Goal: Task Accomplishment & Management: Manage account settings

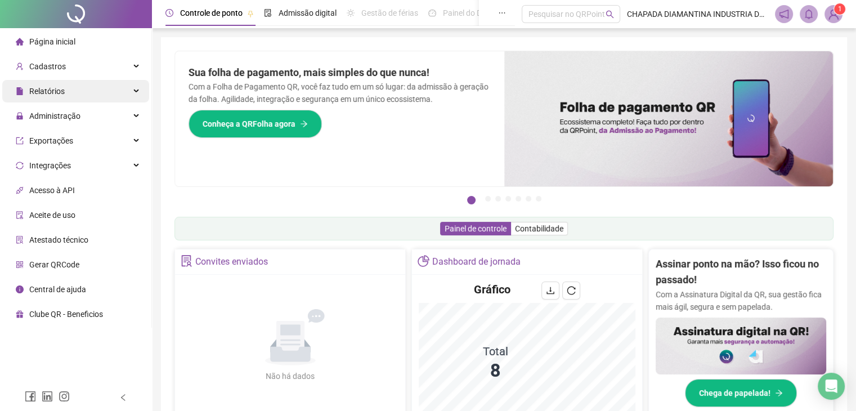
click at [126, 95] on div "Relatórios" at bounding box center [75, 91] width 147 height 23
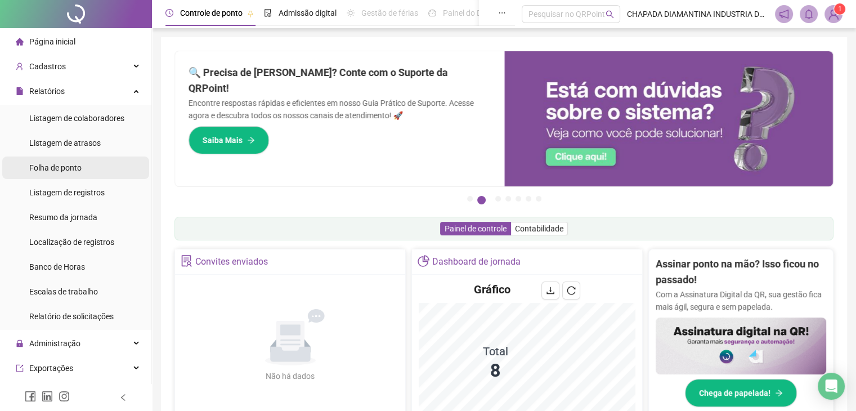
click at [100, 174] on li "Folha de ponto" at bounding box center [75, 167] width 147 height 23
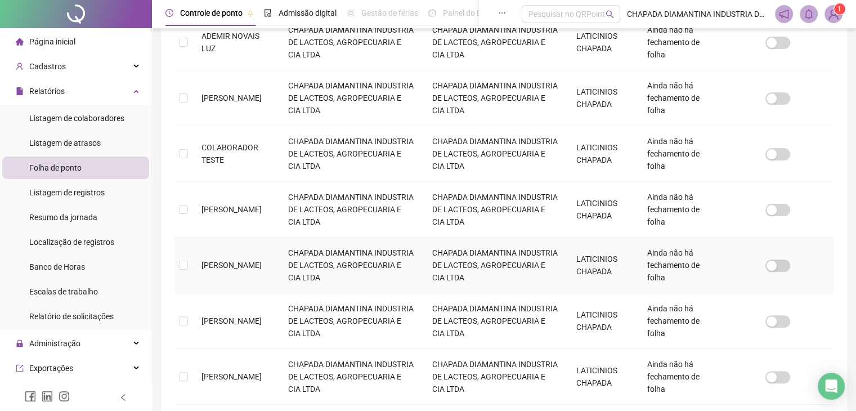
scroll to position [306, 0]
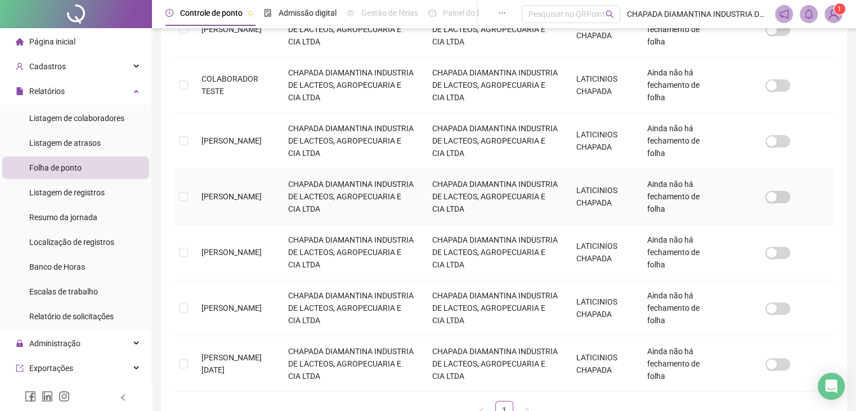
click at [254, 192] on span "[PERSON_NAME]" at bounding box center [231, 196] width 60 height 9
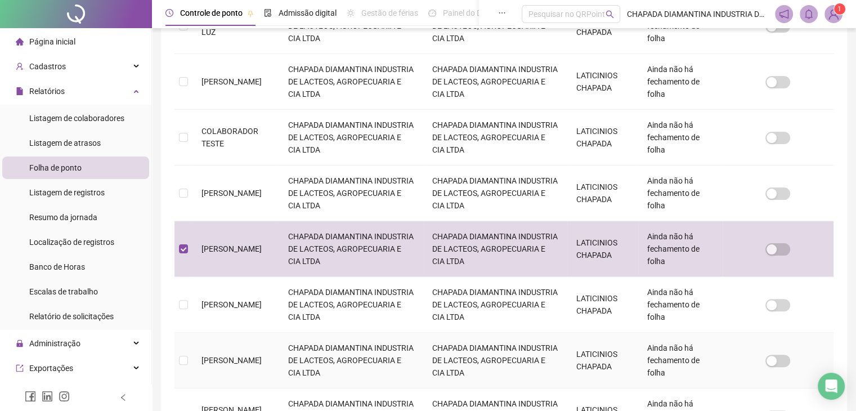
scroll to position [362, 0]
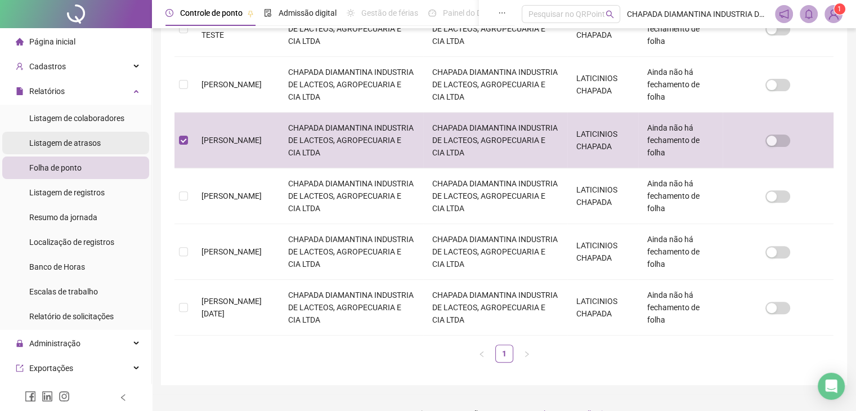
click at [98, 142] on span "Listagem de atrasos" at bounding box center [64, 142] width 71 height 9
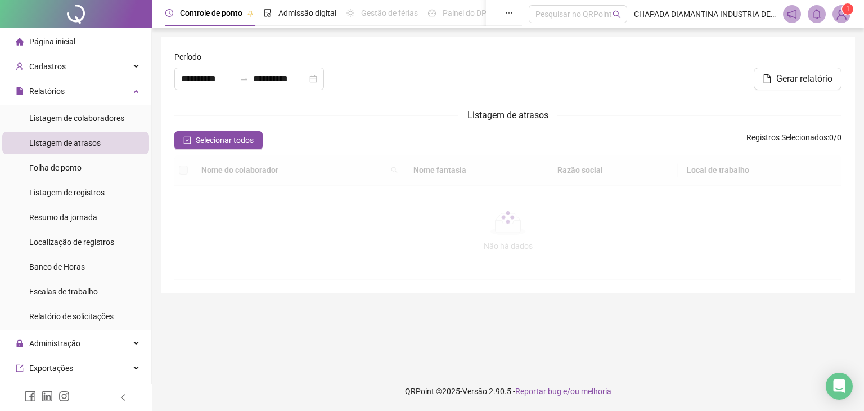
type input "**********"
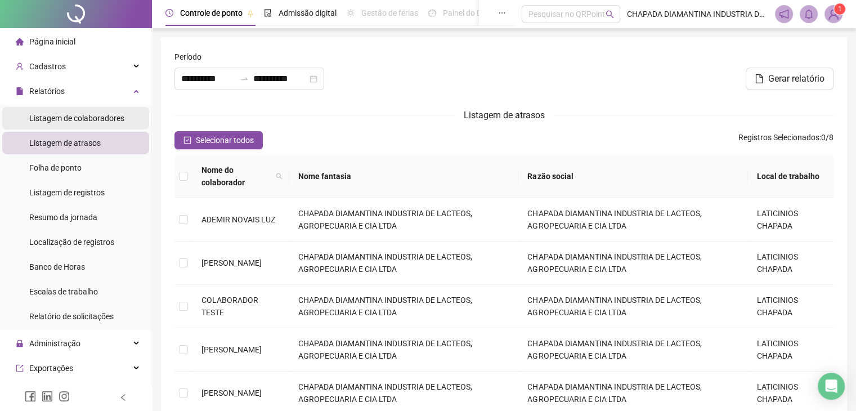
click at [113, 120] on span "Listagem de colaboradores" at bounding box center [76, 118] width 95 height 9
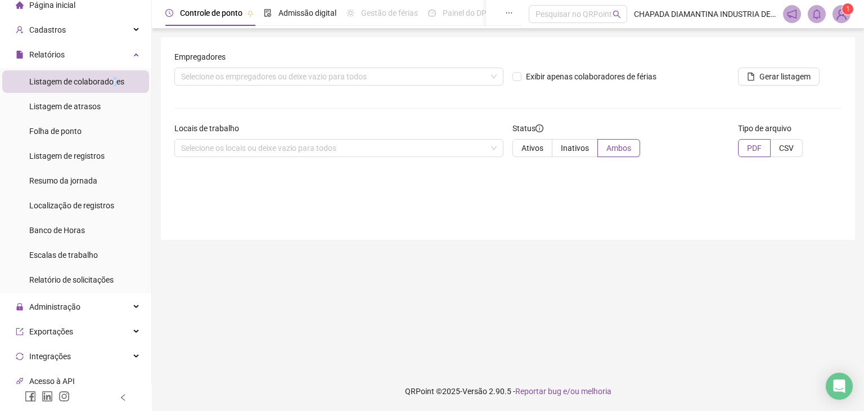
scroll to position [56, 0]
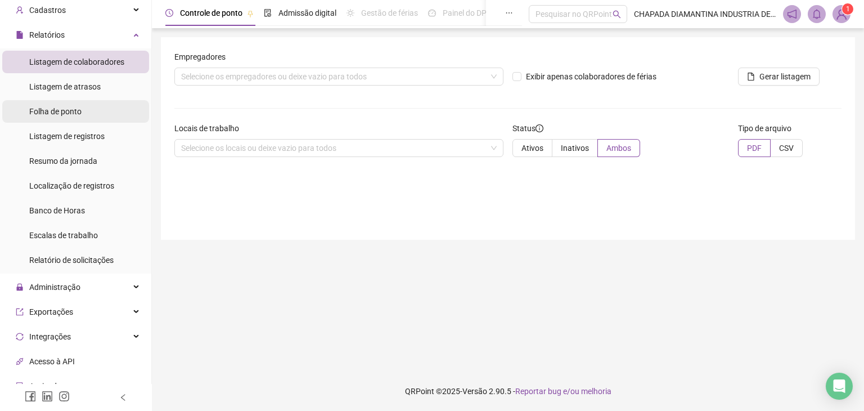
click at [73, 113] on span "Folha de ponto" at bounding box center [55, 111] width 52 height 9
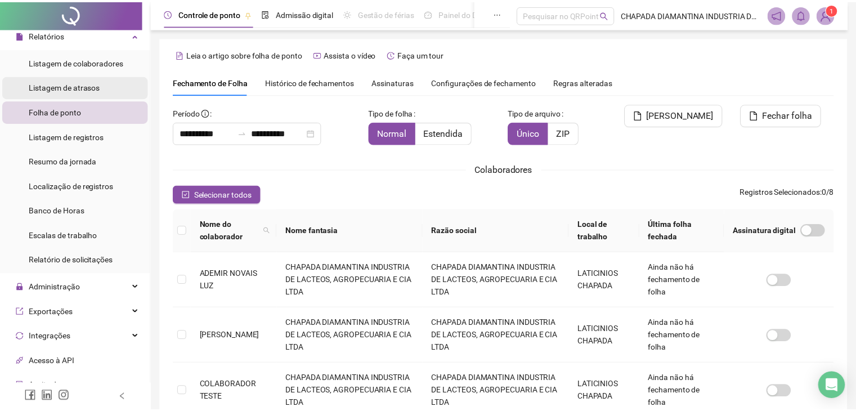
scroll to position [25, 0]
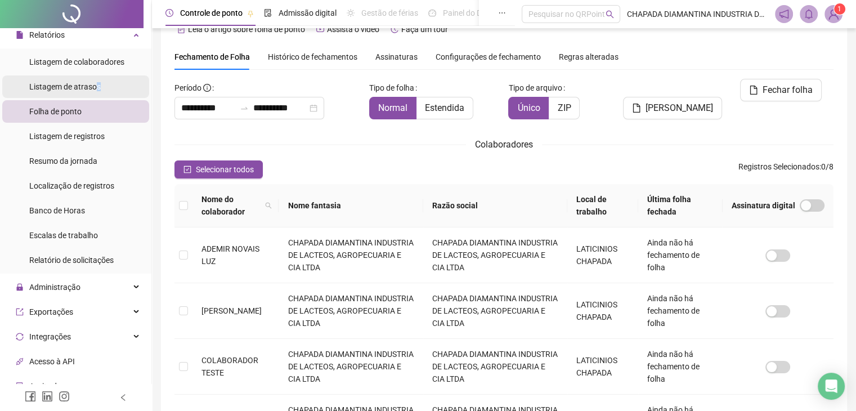
click at [97, 84] on span "Listagem de atrasos" at bounding box center [64, 86] width 71 height 9
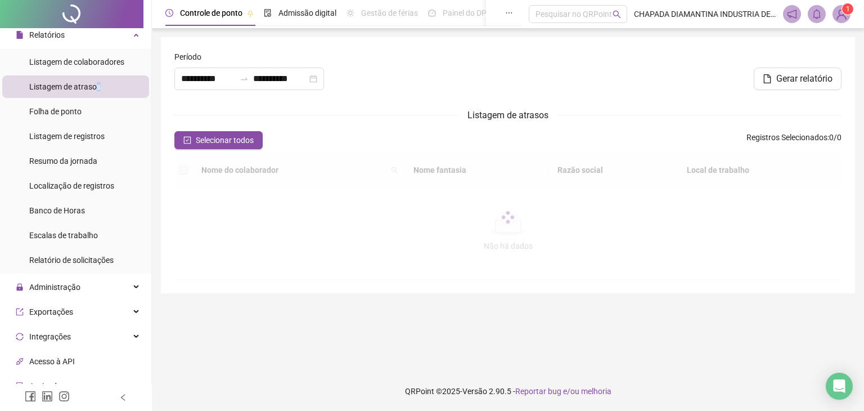
type input "**********"
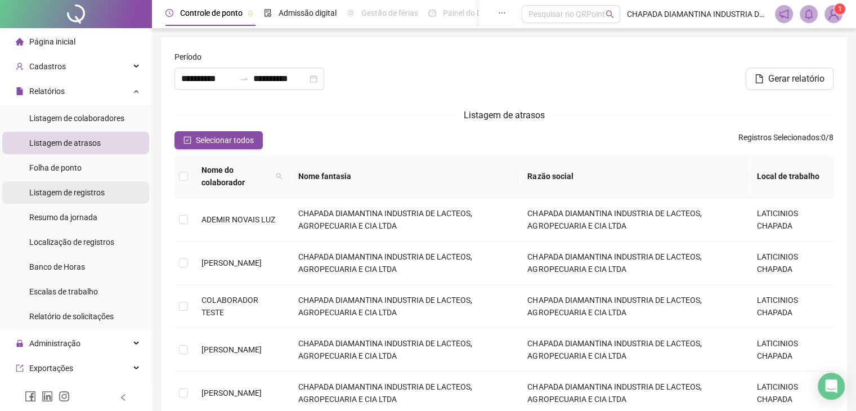
click at [81, 195] on span "Listagem de registros" at bounding box center [66, 192] width 75 height 9
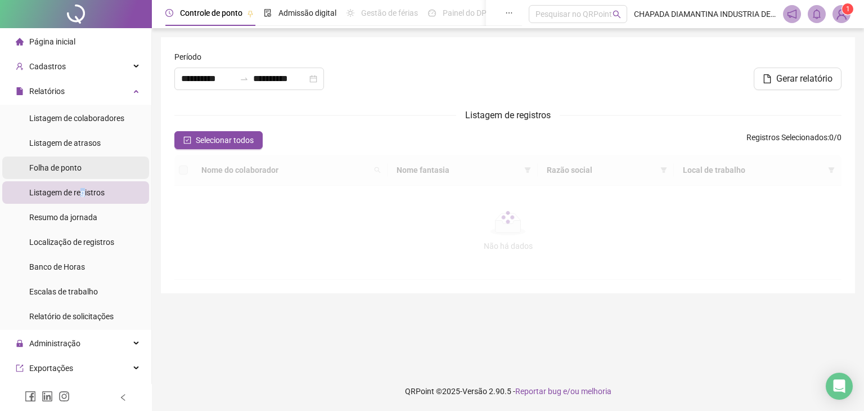
type input "**********"
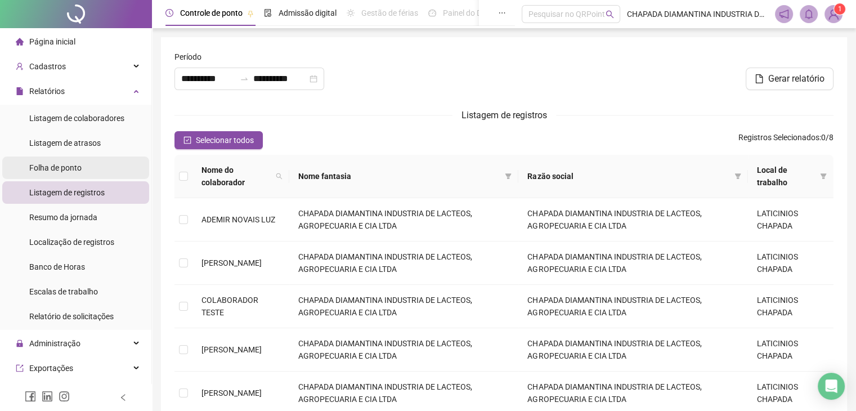
click at [83, 170] on li "Folha de ponto" at bounding box center [75, 167] width 147 height 23
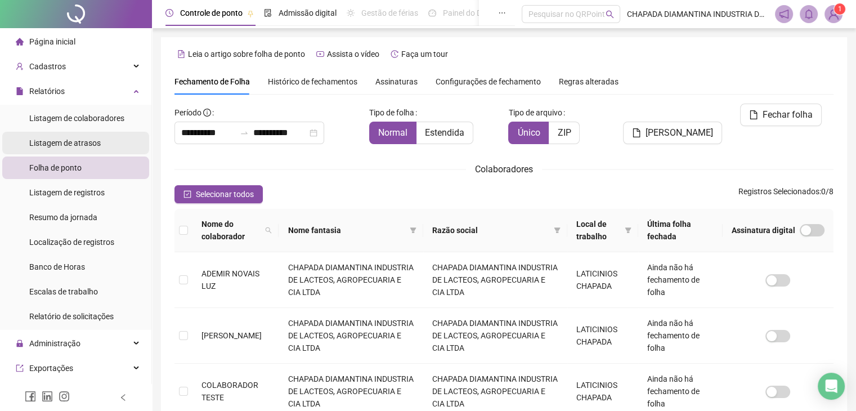
click at [116, 138] on li "Listagem de atrasos" at bounding box center [75, 143] width 147 height 23
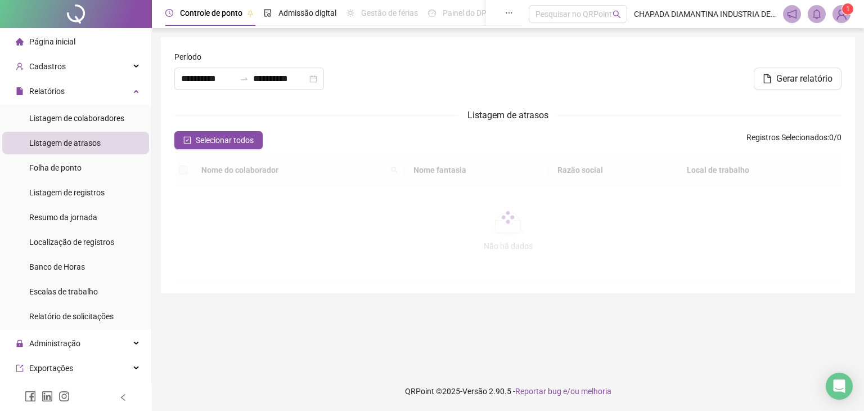
type input "**********"
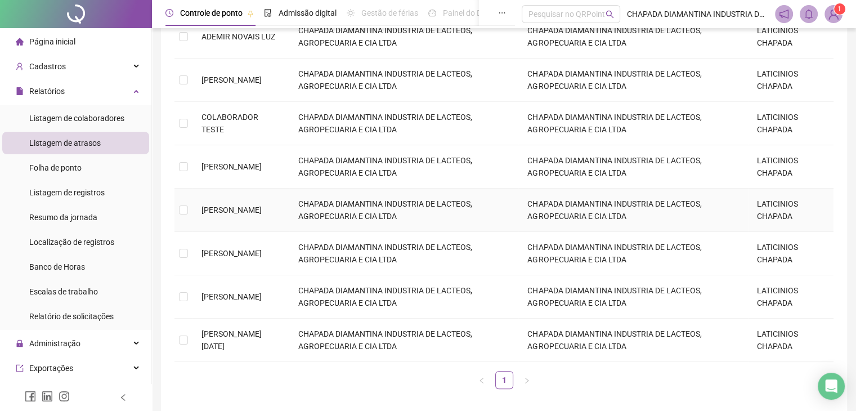
scroll to position [231, 0]
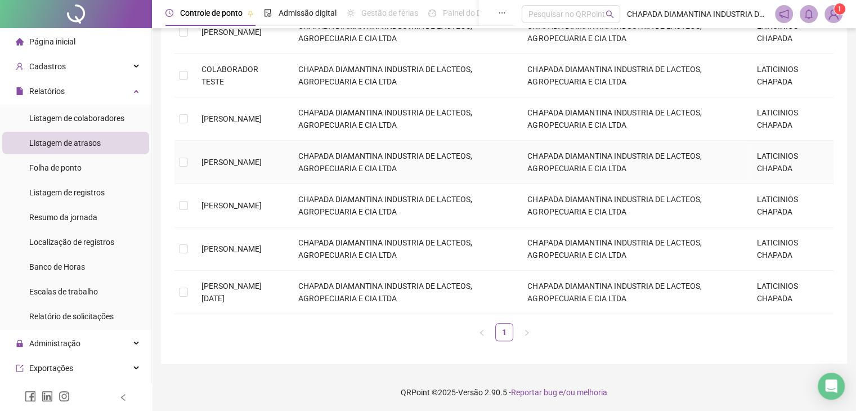
click at [250, 158] on span "[PERSON_NAME]" at bounding box center [231, 162] width 60 height 9
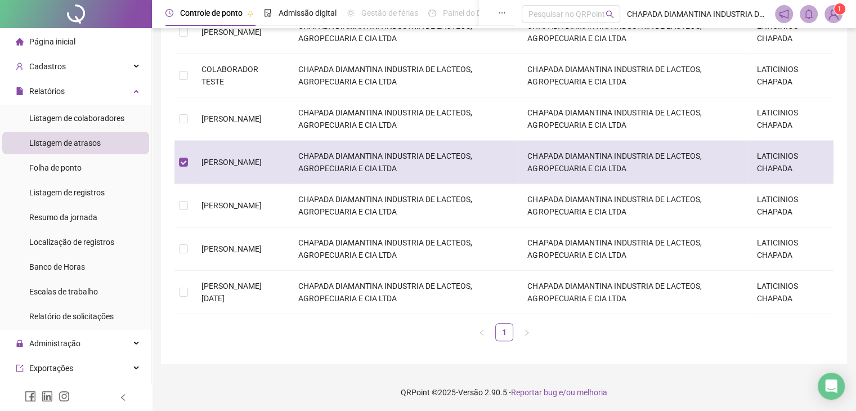
click at [392, 155] on td "CHAPADA DIAMANTINA INDUSTRIA DE LACTEOS, AGROPECUARIA E CIA LTDA" at bounding box center [404, 162] width 230 height 43
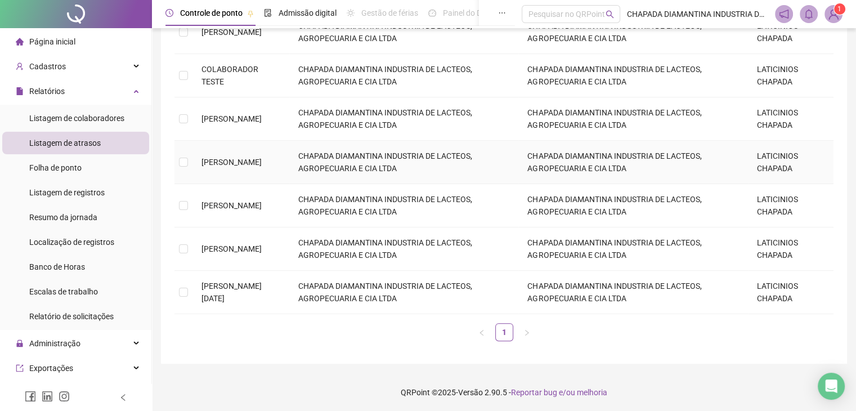
click at [573, 151] on td "CHAPADA DIAMANTINA INDUSTRIA DE LACTEOS, AGROPECUARIA E CIA LTDA" at bounding box center [633, 162] width 230 height 43
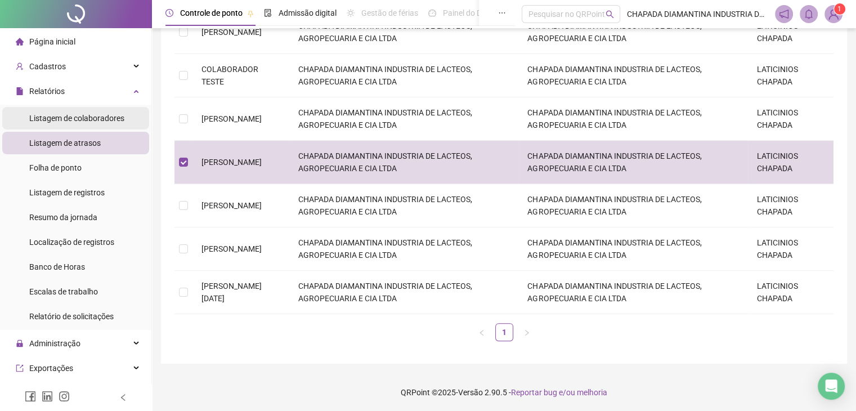
drag, startPoint x: 96, startPoint y: 122, endPoint x: 101, endPoint y: 127, distance: 7.2
click at [97, 122] on span "Listagem de colaboradores" at bounding box center [76, 118] width 95 height 9
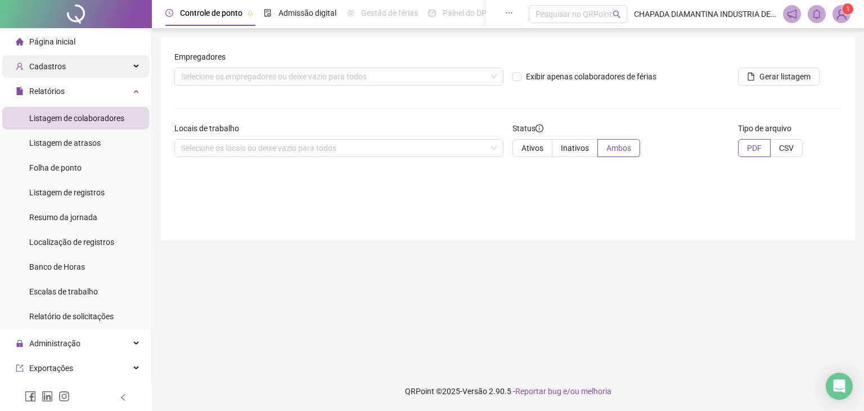
click at [106, 75] on div "Cadastros" at bounding box center [75, 66] width 147 height 23
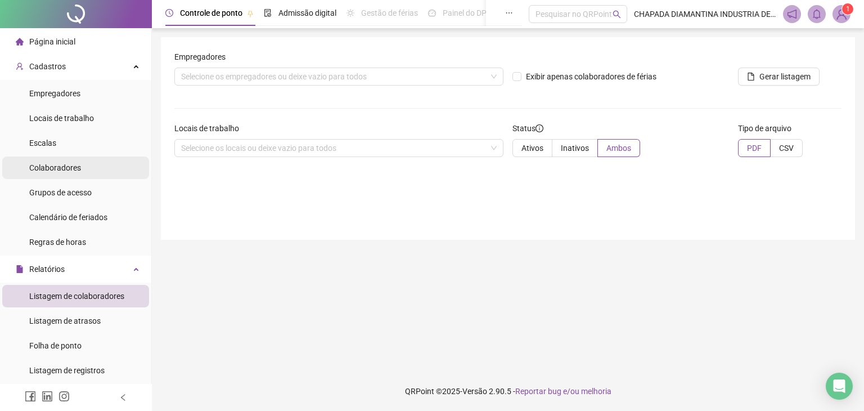
drag, startPoint x: 91, startPoint y: 164, endPoint x: 104, endPoint y: 164, distance: 13.0
click at [98, 163] on li "Colaboradores" at bounding box center [75, 167] width 147 height 23
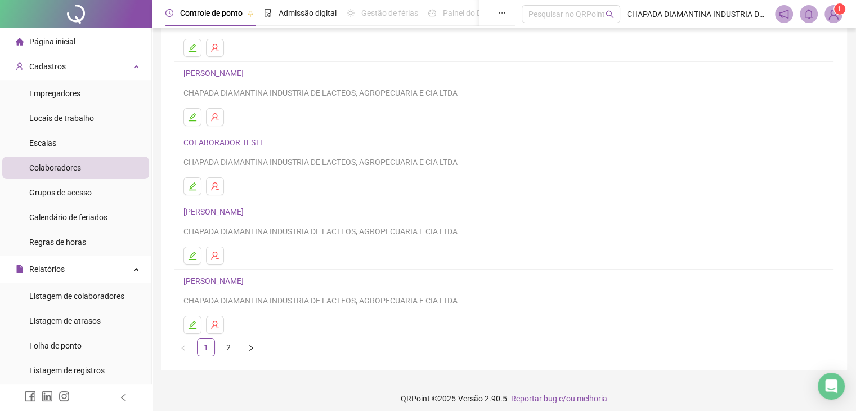
scroll to position [133, 0]
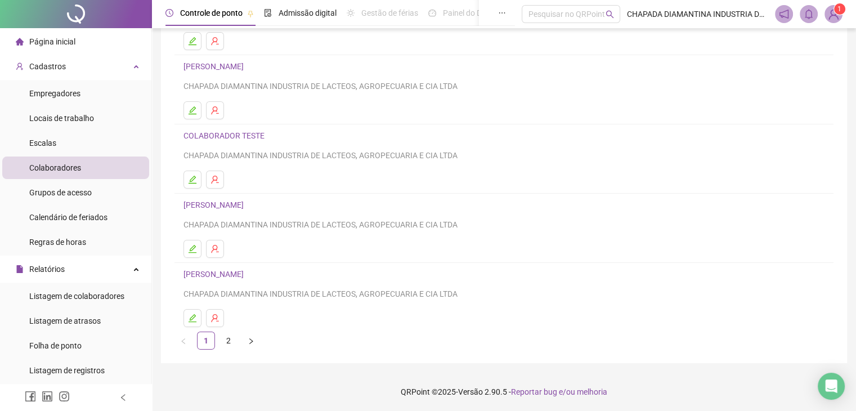
click at [195, 315] on button "button" at bounding box center [192, 318] width 18 height 18
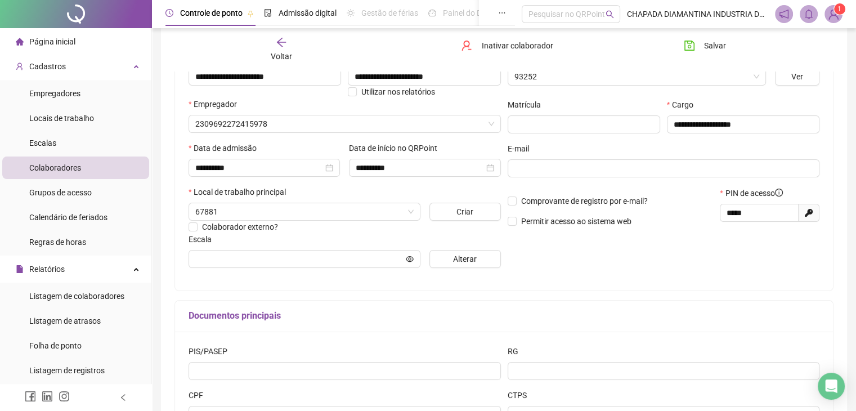
scroll to position [139, 0]
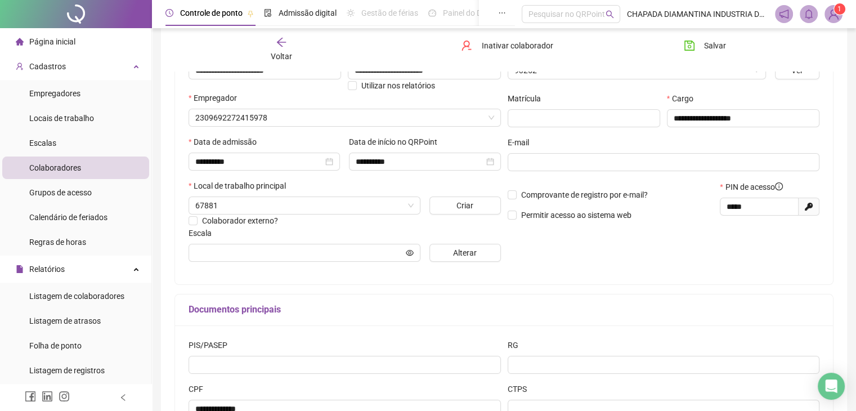
type input "**********"
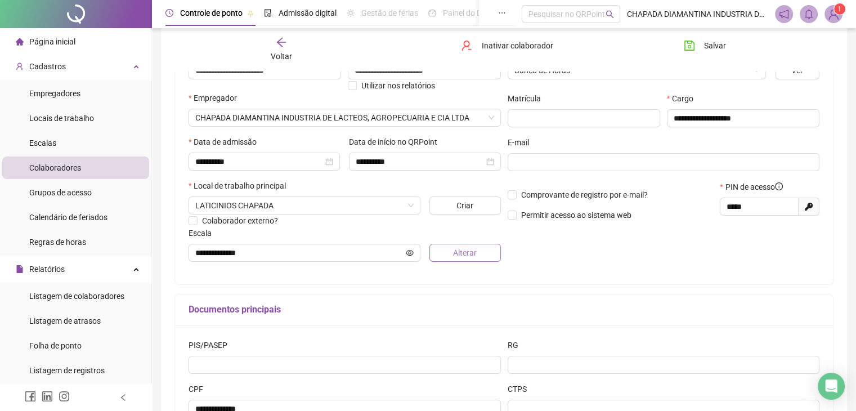
click at [455, 250] on span "Alterar" at bounding box center [465, 252] width 24 height 12
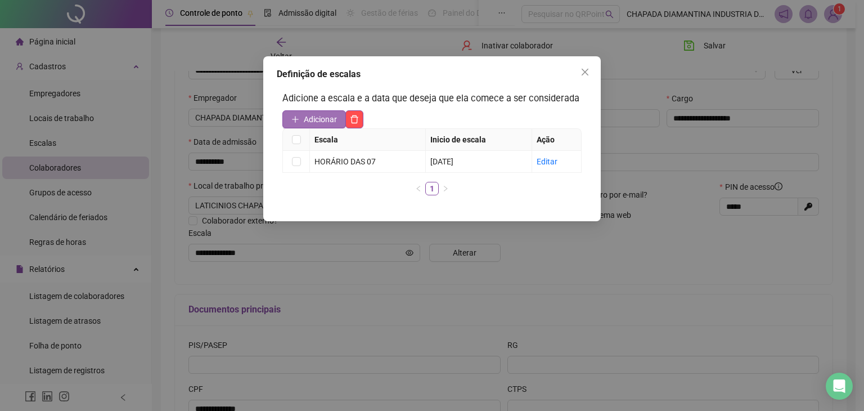
click at [327, 121] on span "Adicionar" at bounding box center [320, 119] width 33 height 12
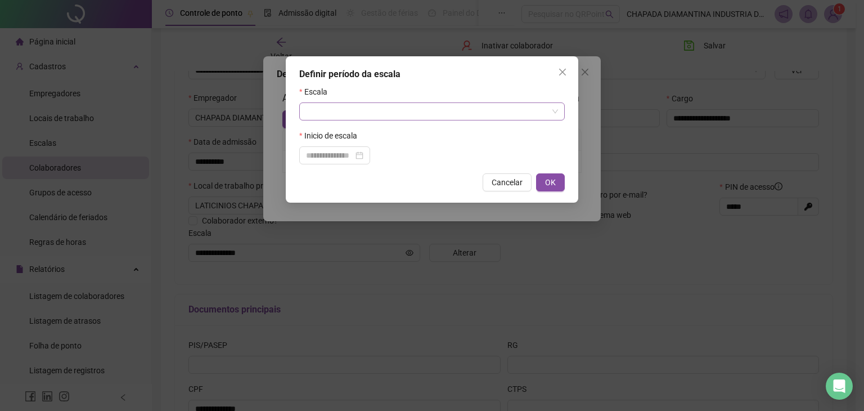
drag, startPoint x: 418, startPoint y: 115, endPoint x: 428, endPoint y: 115, distance: 10.1
click at [423, 115] on input "search" at bounding box center [427, 111] width 242 height 17
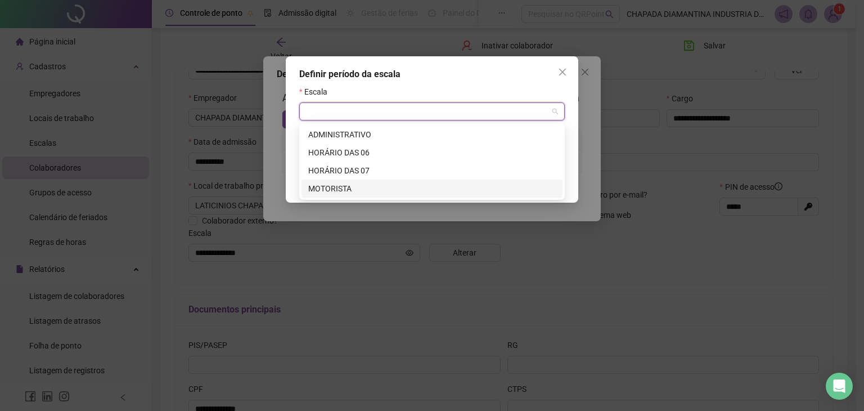
drag, startPoint x: 361, startPoint y: 246, endPoint x: 368, endPoint y: 245, distance: 6.8
click at [362, 246] on div "Definir período da escala Escala Inicio de escala Cancelar OK" at bounding box center [432, 205] width 864 height 411
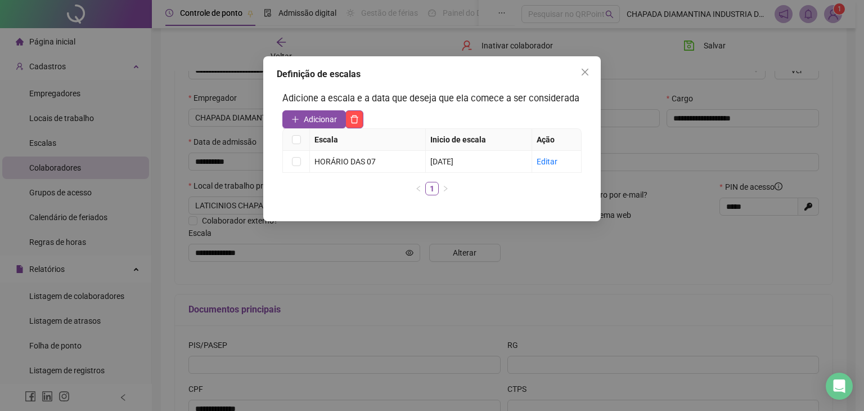
click at [588, 56] on div "Definição de escalas Adicione a escala e a data que deseja que ela comece a ser…" at bounding box center [432, 138] width 338 height 165
click at [601, 56] on div "Definição de escalas Adicione a escala e a data que deseja que ela comece a ser…" at bounding box center [432, 205] width 864 height 411
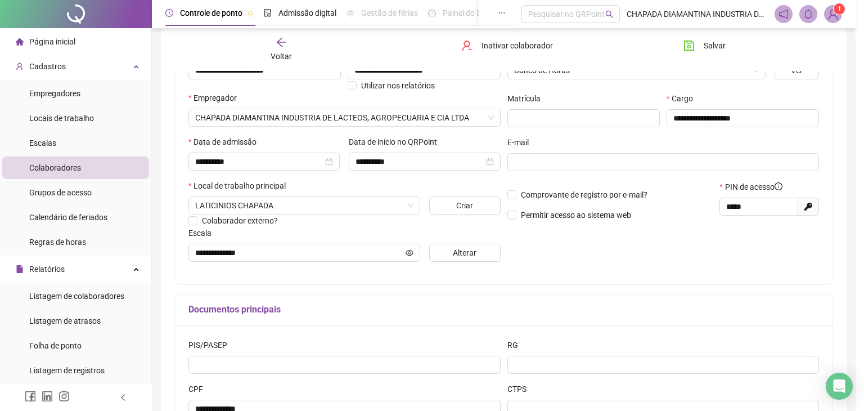
click at [596, 61] on body "Página inicial Cadastros Empregadores Locais de trabalho Escalas Colaboradores …" at bounding box center [428, 66] width 856 height 411
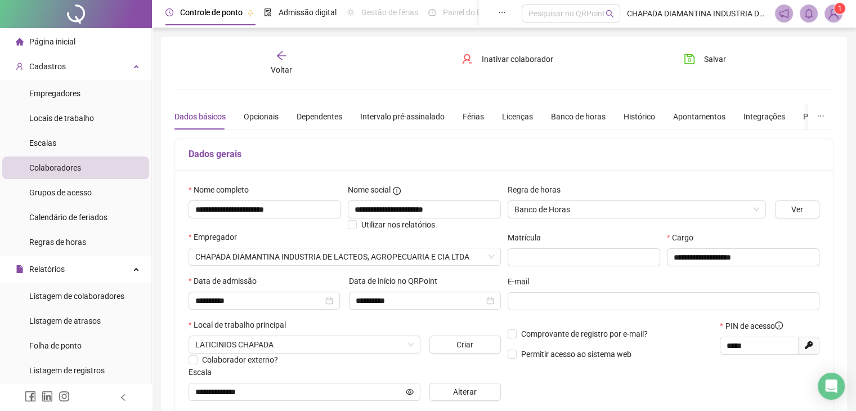
scroll to position [0, 0]
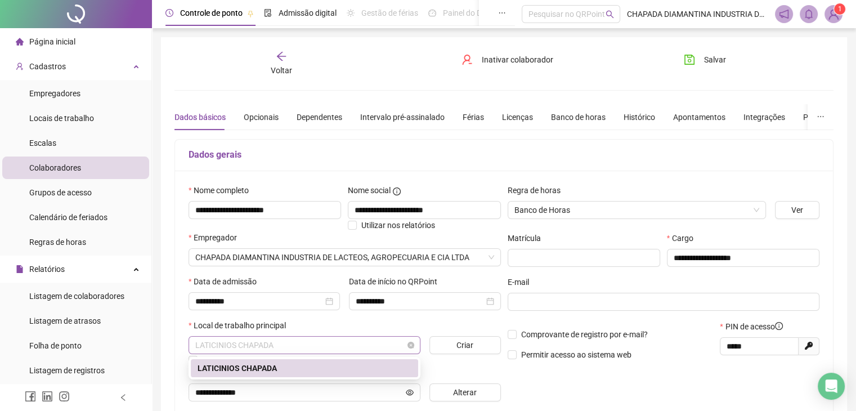
click at [383, 345] on span "LATICINIOS CHAPADA" at bounding box center [304, 344] width 218 height 17
click at [372, 347] on span "LATICINIOS CHAPADA" at bounding box center [304, 344] width 218 height 17
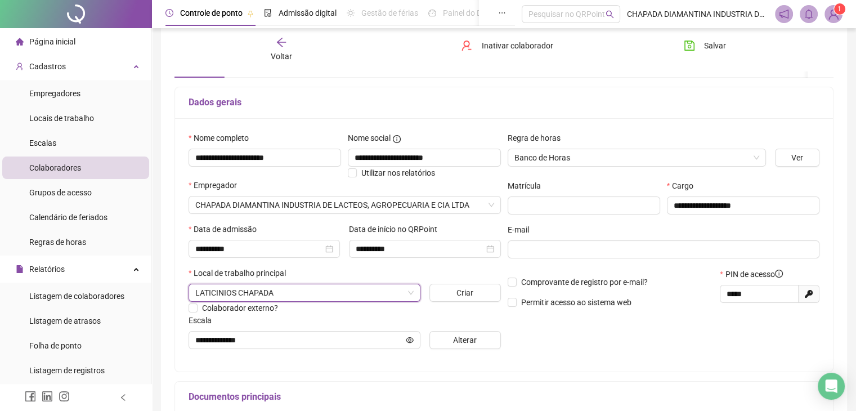
scroll to position [113, 0]
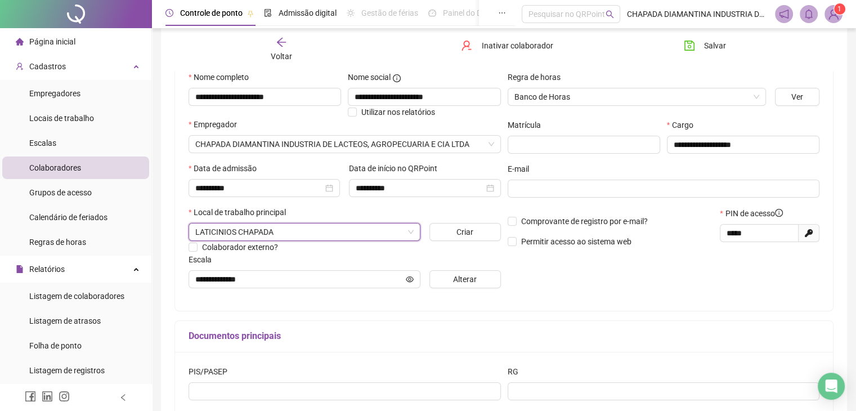
click at [472, 267] on div "Escala" at bounding box center [344, 261] width 312 height 17
click at [474, 274] on span "Alterar" at bounding box center [465, 279] width 24 height 12
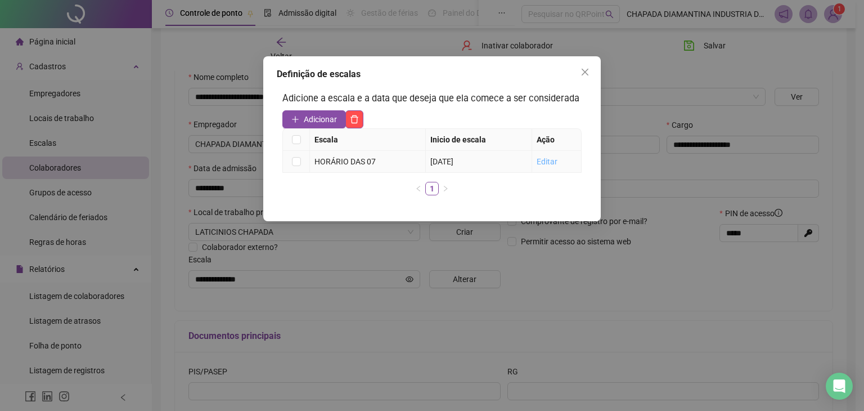
click at [549, 164] on link "Editar" at bounding box center [547, 161] width 21 height 9
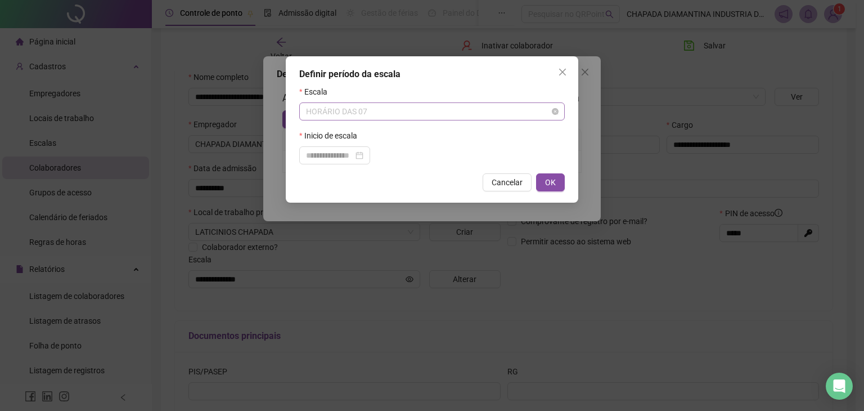
drag, startPoint x: 423, startPoint y: 113, endPoint x: 430, endPoint y: 113, distance: 6.8
click at [429, 113] on span "HORÁRIO DAS 07" at bounding box center [432, 111] width 252 height 17
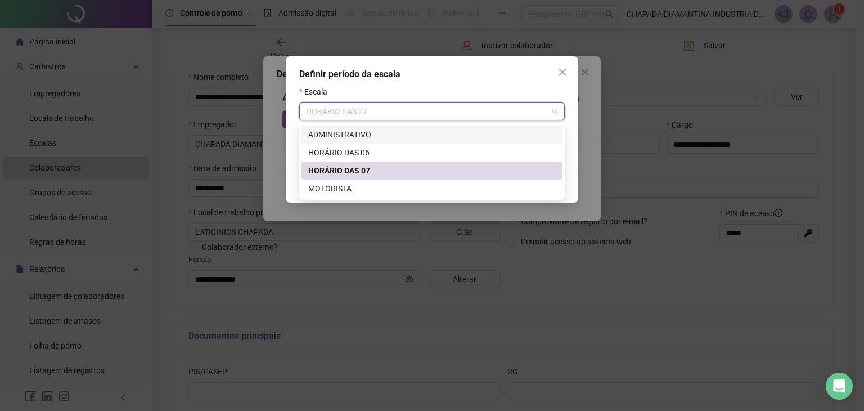
click at [571, 131] on div "Definir período da escala Escala HORÁRIO DAS 07 Inicio de escala Cancelar OK" at bounding box center [432, 129] width 293 height 146
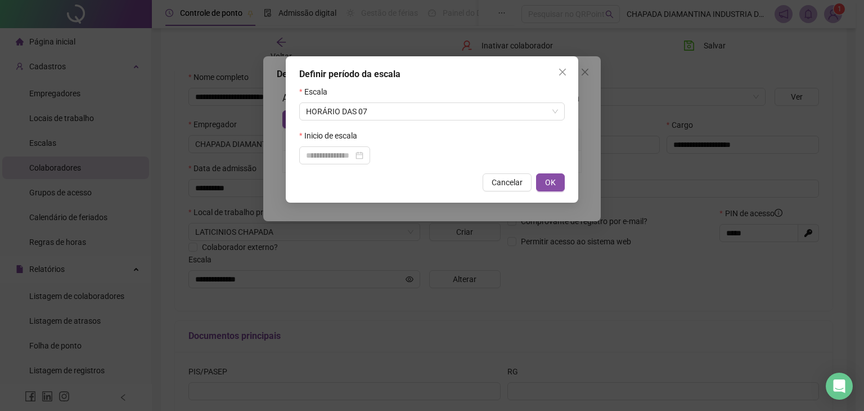
drag, startPoint x: 561, startPoint y: 74, endPoint x: 558, endPoint y: 86, distance: 12.1
click at [562, 75] on icon "close" at bounding box center [562, 72] width 9 height 9
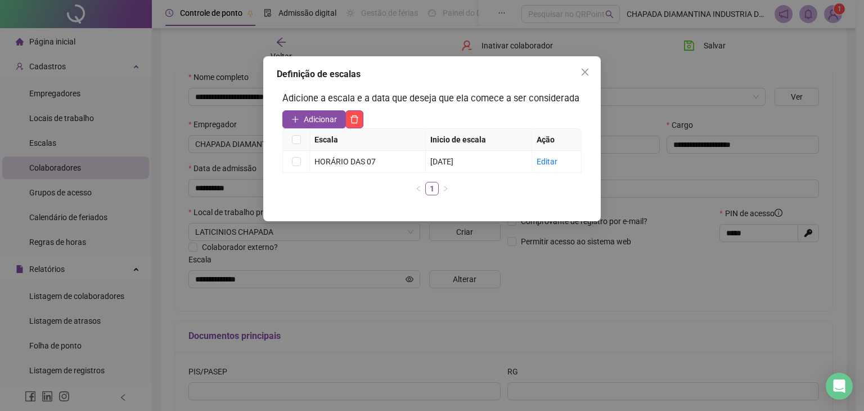
click at [322, 123] on span "Adicionar" at bounding box center [320, 119] width 33 height 12
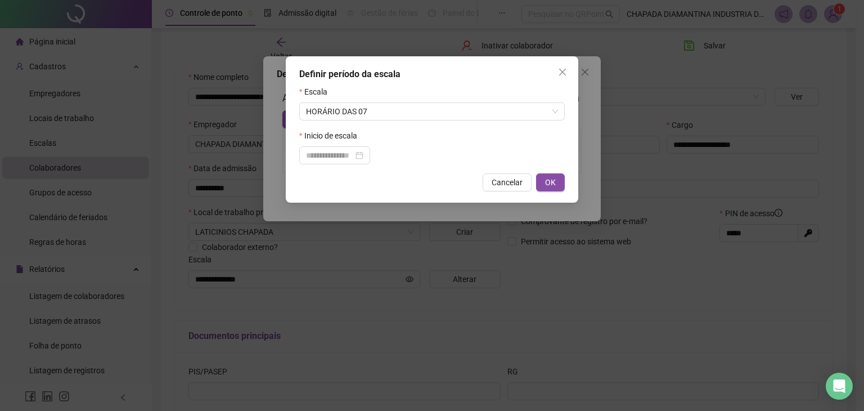
drag, startPoint x: 491, startPoint y: 181, endPoint x: 502, endPoint y: 181, distance: 10.7
click at [495, 181] on button "Cancelar" at bounding box center [507, 182] width 49 height 18
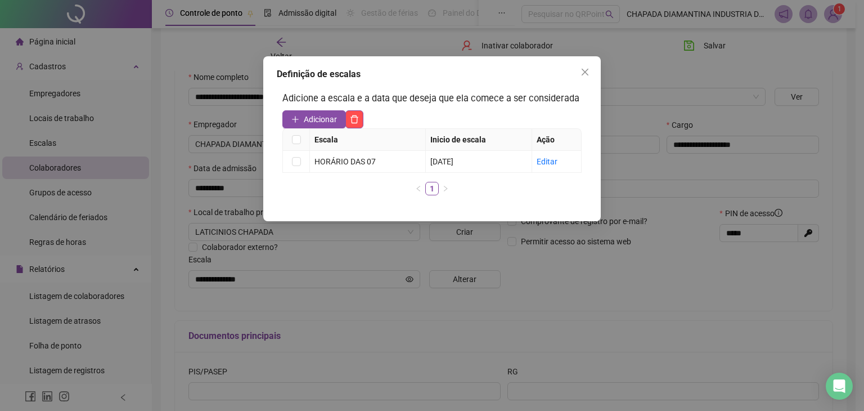
click at [585, 70] on icon "close" at bounding box center [585, 72] width 9 height 9
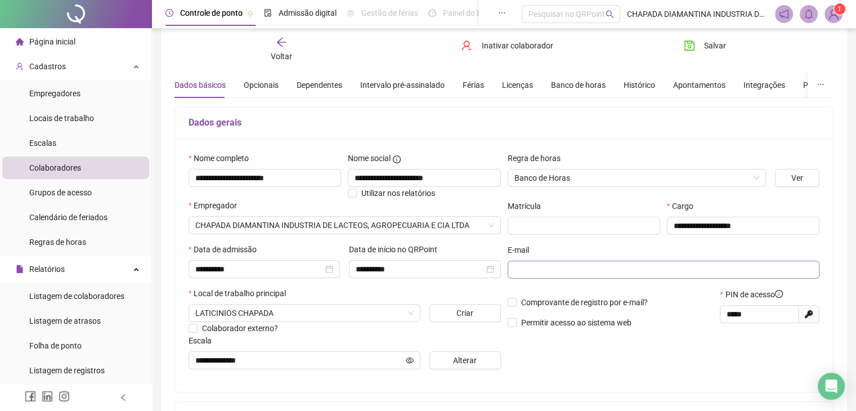
scroll to position [6, 0]
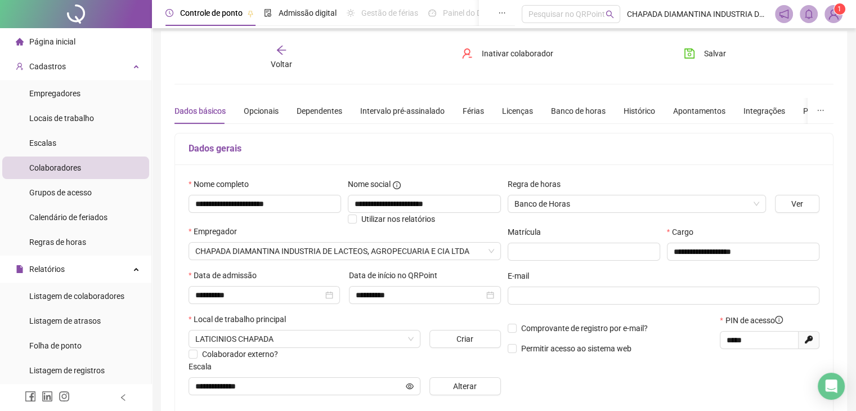
click at [481, 113] on div "Dados básicos Opcionais Dependentes Intervalo pré-assinalado Férias Licenças Ba…" at bounding box center [510, 111] width 672 height 26
drag, startPoint x: 472, startPoint y: 109, endPoint x: 504, endPoint y: 134, distance: 41.2
click at [472, 109] on div "Férias" at bounding box center [473, 111] width 21 height 12
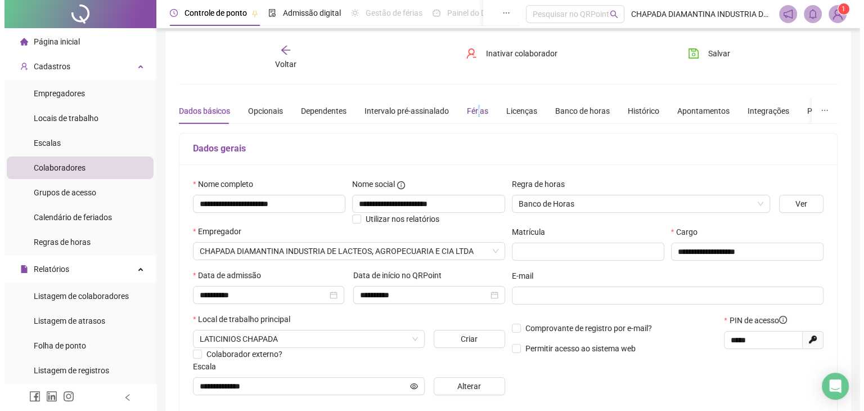
scroll to position [0, 0]
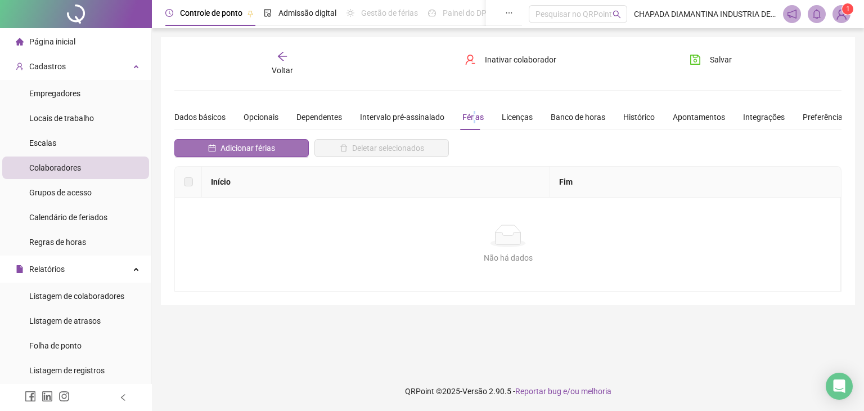
click at [285, 146] on button "Adicionar férias" at bounding box center [241, 148] width 134 height 18
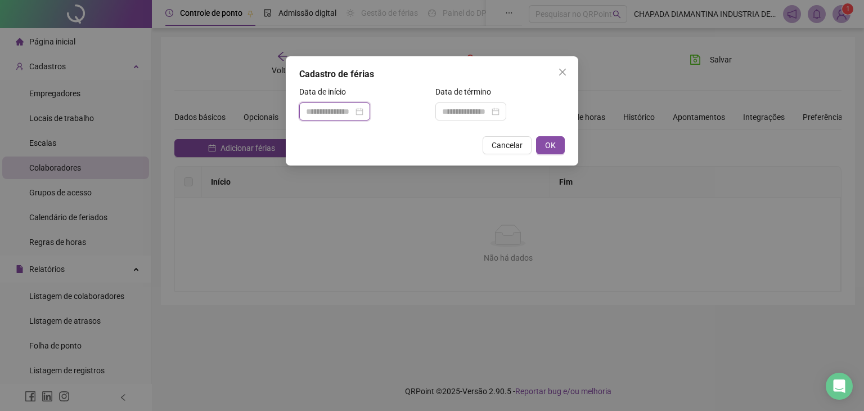
click at [351, 112] on input at bounding box center [329, 111] width 47 height 12
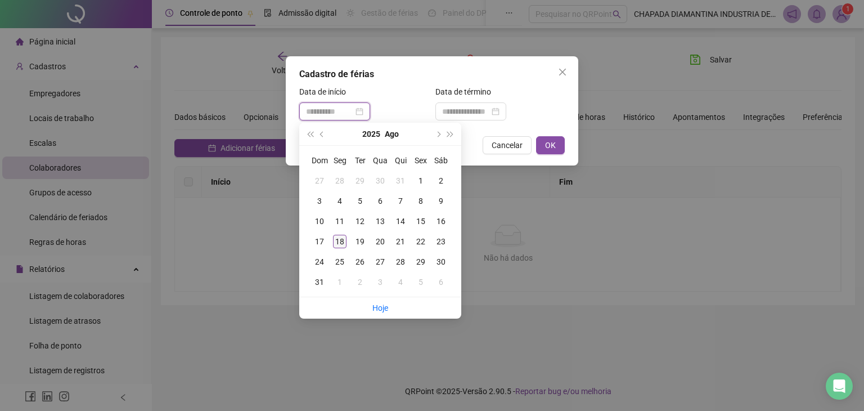
type input "**********"
click at [340, 243] on div "18" at bounding box center [340, 242] width 14 height 14
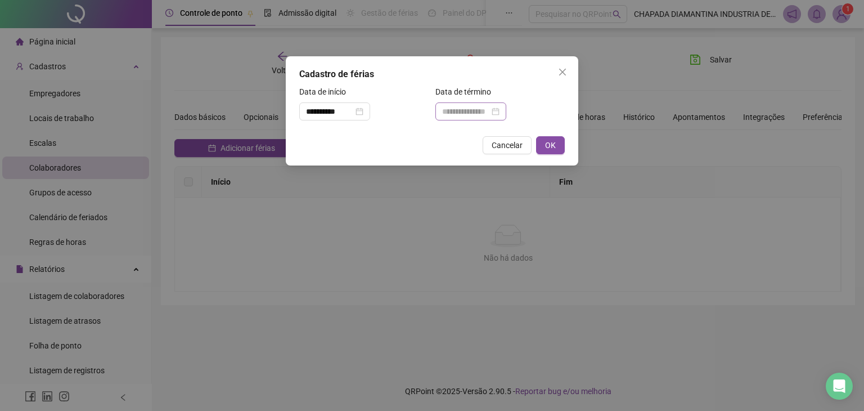
click at [500, 114] on div at bounding box center [470, 111] width 57 height 12
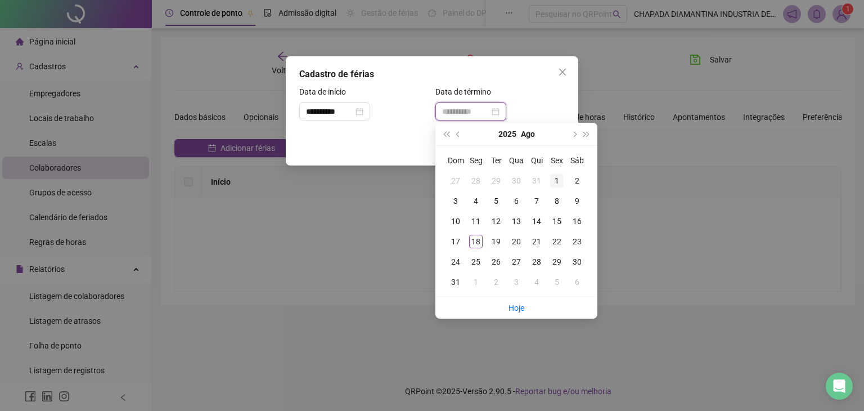
type input "**********"
click at [587, 132] on span "super-next-year" at bounding box center [587, 134] width 6 height 6
type input "**********"
click at [455, 222] on div "9" at bounding box center [456, 221] width 14 height 14
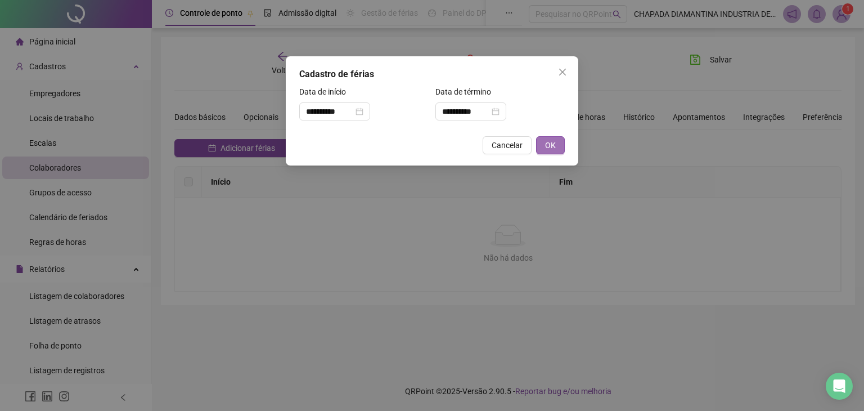
click at [553, 145] on span "OK" at bounding box center [550, 145] width 11 height 12
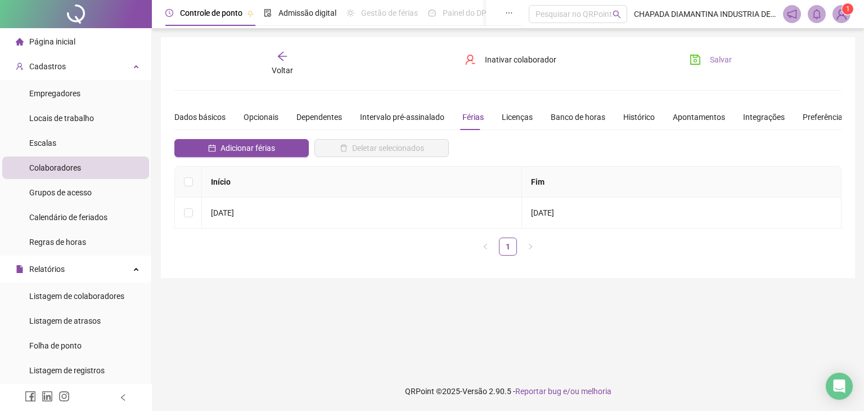
click at [713, 57] on span "Salvar" at bounding box center [721, 59] width 22 height 12
click at [290, 71] on span "Voltar" at bounding box center [282, 70] width 21 height 9
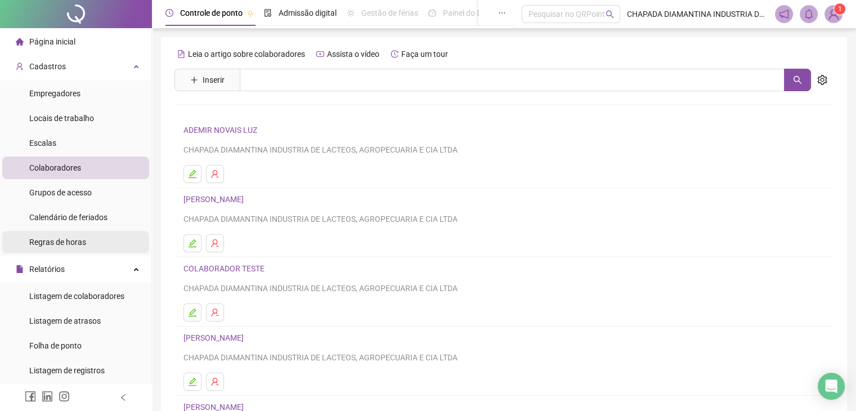
click at [74, 245] on span "Regras de horas" at bounding box center [57, 241] width 57 height 9
